Goal: Information Seeking & Learning: Check status

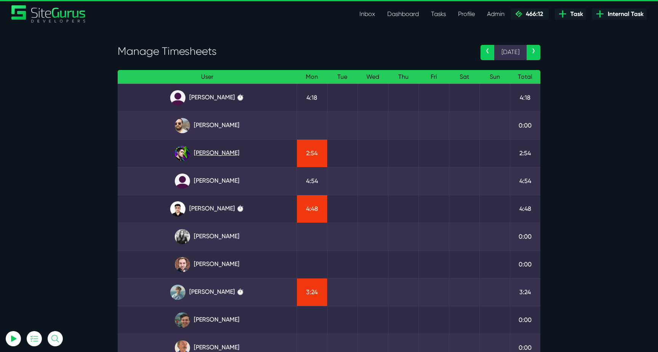
click at [197, 150] on link "[PERSON_NAME]" at bounding box center [207, 153] width 167 height 15
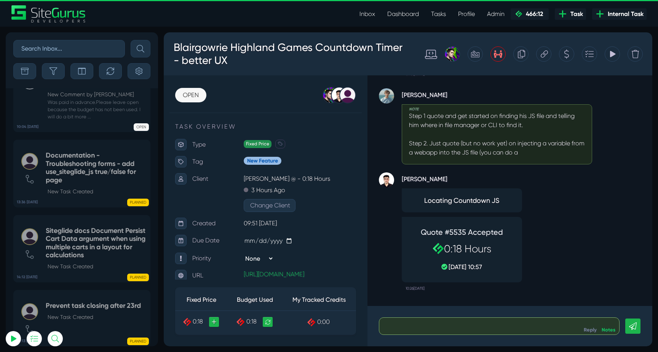
scroll to position [-1661, 0]
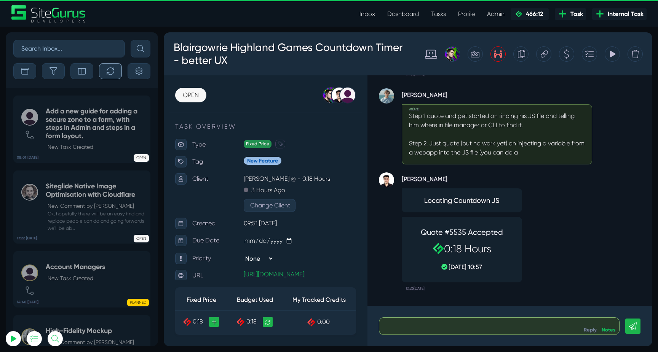
click at [106, 77] on button "button" at bounding box center [110, 71] width 23 height 16
click at [59, 78] on button "button" at bounding box center [53, 71] width 23 height 16
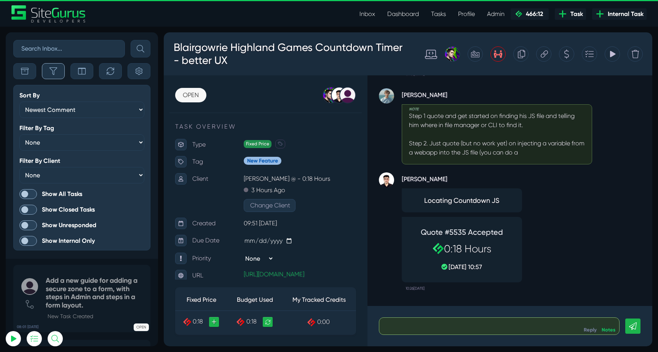
scroll to position [-1832, 0]
click at [32, 195] on span at bounding box center [28, 194] width 18 height 10
click at [0, 0] on input "Show All Tasks" at bounding box center [0, 0] width 0 height 0
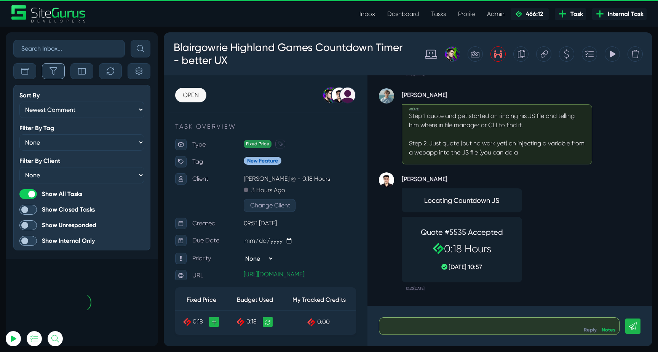
click at [51, 74] on icon "button" at bounding box center [54, 71] width 8 height 8
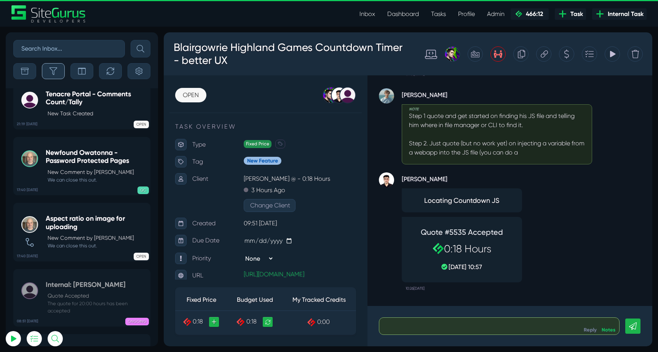
scroll to position [-30259, 0]
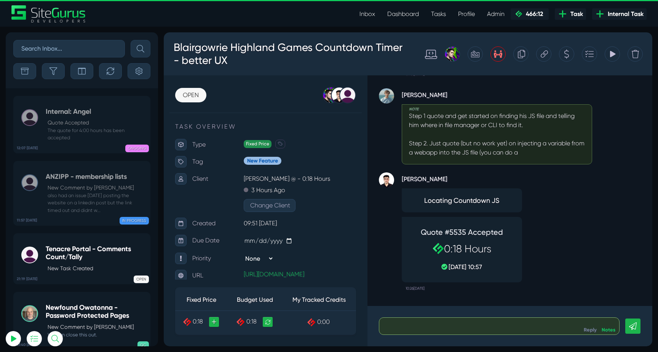
click at [84, 132] on small "The quote for 4:00 hours has been accepted" at bounding box center [96, 134] width 101 height 14
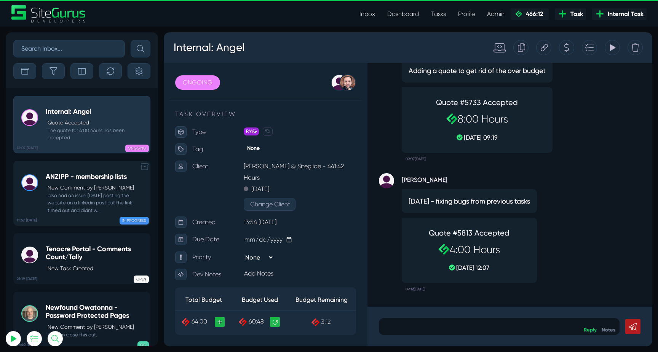
click at [85, 187] on p "New Comment by Bryce Check" at bounding box center [97, 188] width 99 height 8
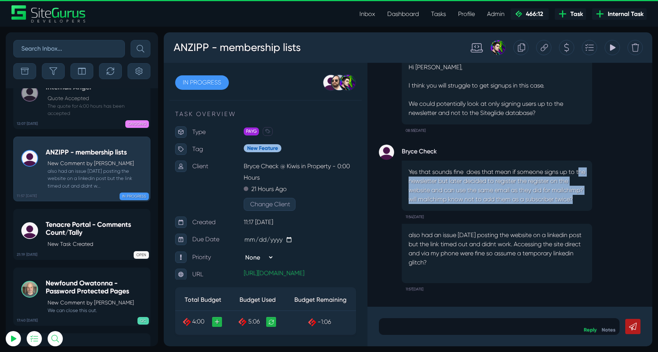
drag, startPoint x: 413, startPoint y: 172, endPoint x: 555, endPoint y: 209, distance: 147.2
click at [554, 207] on div "Yes that sounds fine does that mean if someone signs up to the newsletter but l…" at bounding box center [497, 186] width 191 height 50
click at [555, 209] on div "Yes that sounds fine does that mean if someone signs up to the newsletter but l…" at bounding box center [497, 186] width 191 height 50
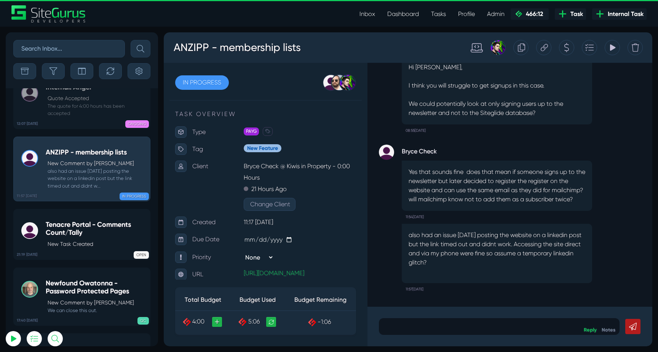
click at [547, 49] on icon at bounding box center [544, 47] width 7 height 14
